Goal: Task Accomplishment & Management: Manage account settings

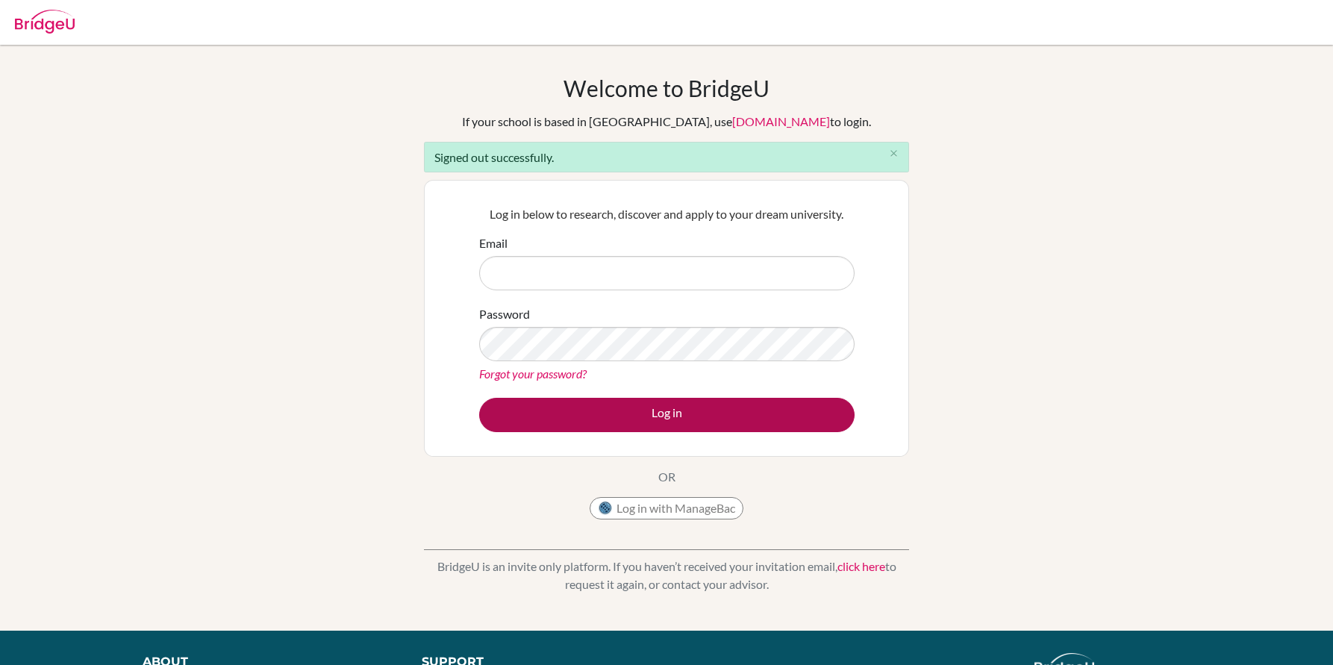
type input "[PERSON_NAME][EMAIL_ADDRESS][PERSON_NAME][DOMAIN_NAME]"
click at [664, 419] on button "Log in" at bounding box center [666, 415] width 375 height 34
type input "[PERSON_NAME][EMAIL_ADDRESS][PERSON_NAME][DOMAIN_NAME]"
click at [661, 416] on button "Log in" at bounding box center [666, 415] width 375 height 34
